Goal: Navigation & Orientation: Find specific page/section

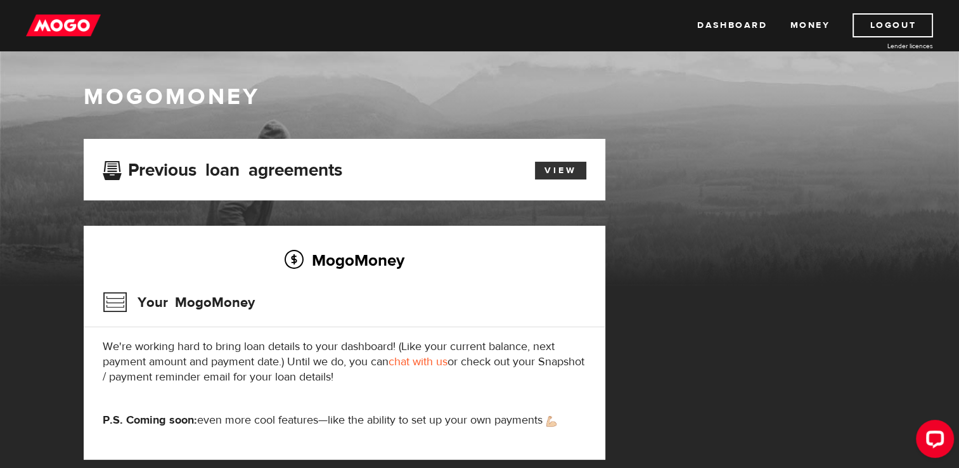
click at [545, 171] on link "View" at bounding box center [560, 171] width 51 height 18
click at [742, 28] on link "Dashboard" at bounding box center [732, 25] width 70 height 24
